Goal: Navigation & Orientation: Find specific page/section

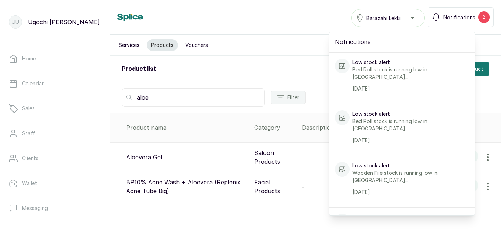
click at [484, 19] on div "2" at bounding box center [483, 17] width 11 height 12
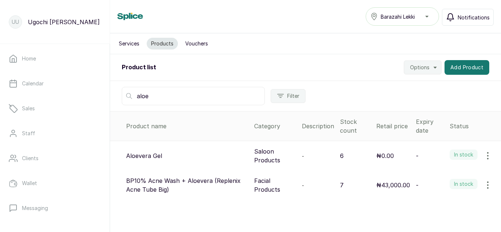
click at [468, 17] on span "Notifications" at bounding box center [474, 18] width 32 height 8
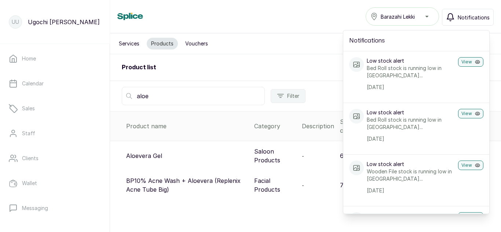
click at [322, 20] on div "Products Barazahi Lekki Notifications Notifications Low stock alert Bed Roll st…" at bounding box center [305, 16] width 376 height 18
